Goal: Browse casually

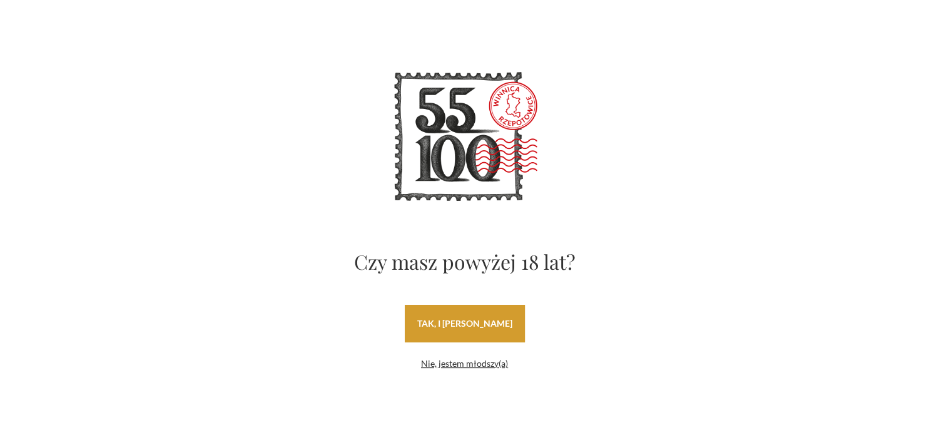
click at [441, 319] on link "tak, i uwielbiam wino" at bounding box center [465, 324] width 120 height 38
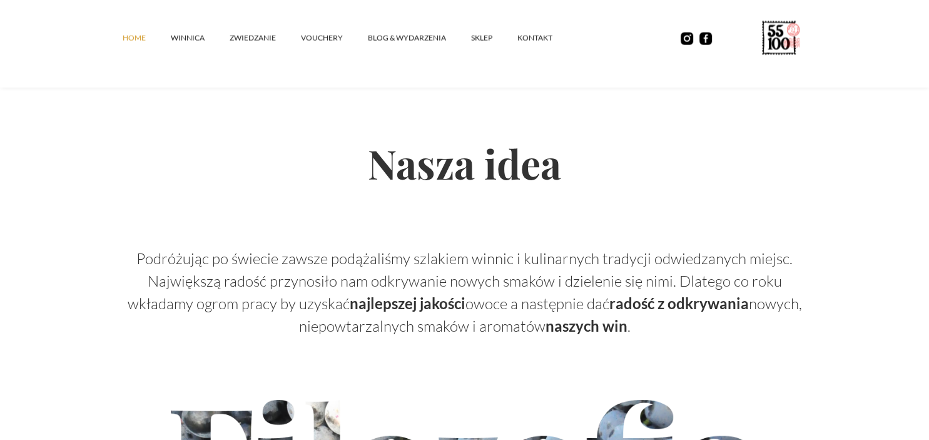
scroll to position [3936, 0]
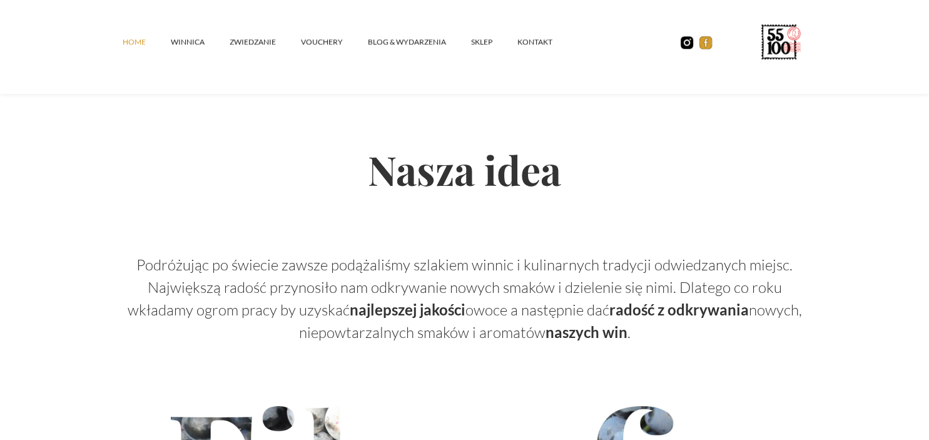
click at [704, 46] on img at bounding box center [706, 42] width 13 height 13
